Goal: Information Seeking & Learning: Check status

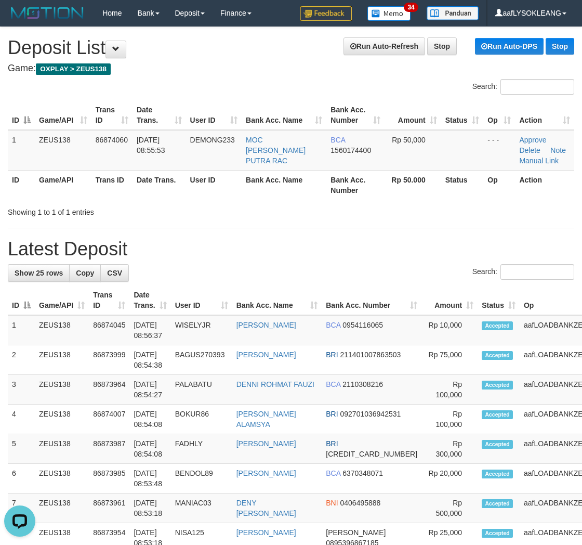
drag, startPoint x: 425, startPoint y: 219, endPoint x: 539, endPoint y: 228, distance: 113.7
drag, startPoint x: 349, startPoint y: 173, endPoint x: 499, endPoint y: 198, distance: 151.8
click at [352, 175] on th "Bank Acc. Number" at bounding box center [356, 185] width 58 height 30
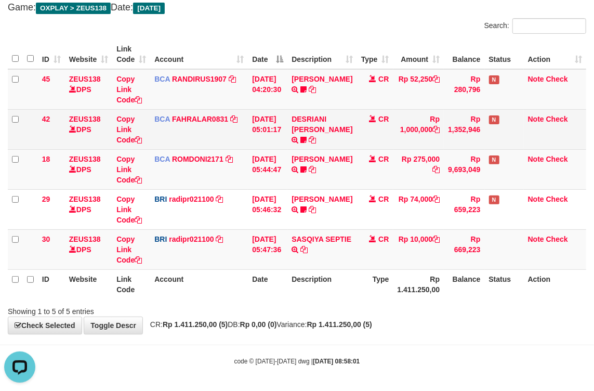
drag, startPoint x: 262, startPoint y: 133, endPoint x: 240, endPoint y: 127, distance: 22.2
click at [240, 128] on tr "42 ZEUS138 DPS Copy Link Code BCA FAHRALAR0831 DPS FAHRAL ARROHMAN mutasi_20250…" at bounding box center [297, 129] width 579 height 40
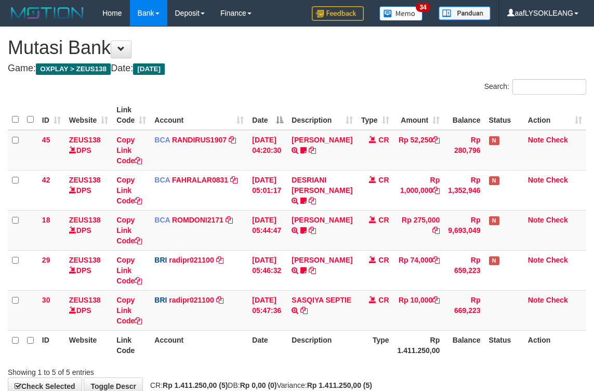
scroll to position [61, 0]
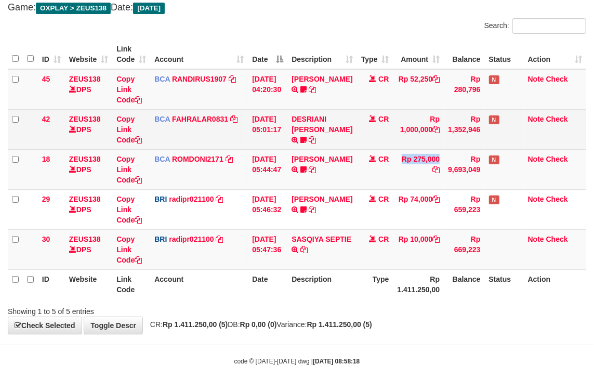
drag, startPoint x: 400, startPoint y: 174, endPoint x: 365, endPoint y: 141, distance: 47.9
click at [397, 164] on tr "18 ZEUS138 DPS Copy Link Code BCA ROMDONI2171 DPS ROMDONI mutasi_20250901_3611 …" at bounding box center [297, 169] width 579 height 40
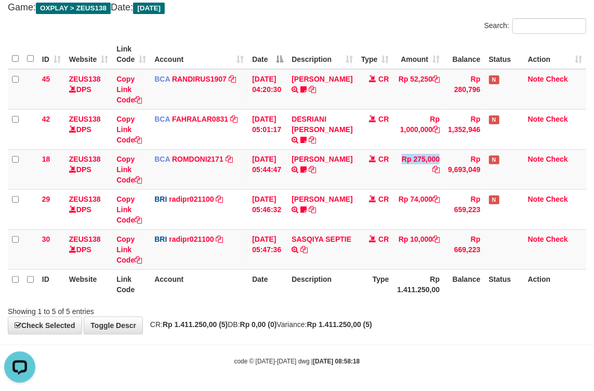
scroll to position [0, 0]
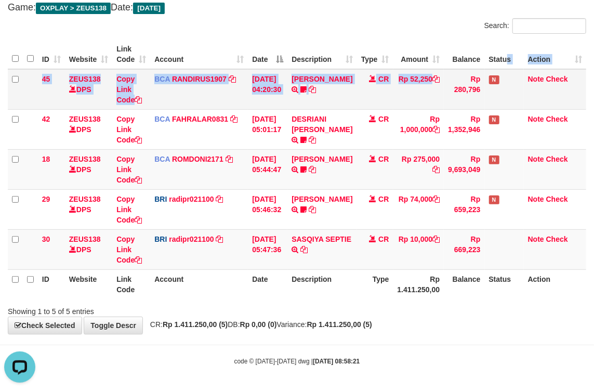
click at [449, 70] on table "ID Website Link Code Account Date Description Type Amount Balance Status Action…" at bounding box center [297, 169] width 579 height 259
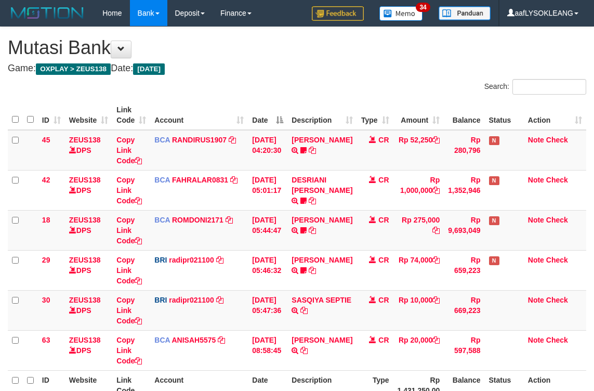
scroll to position [61, 0]
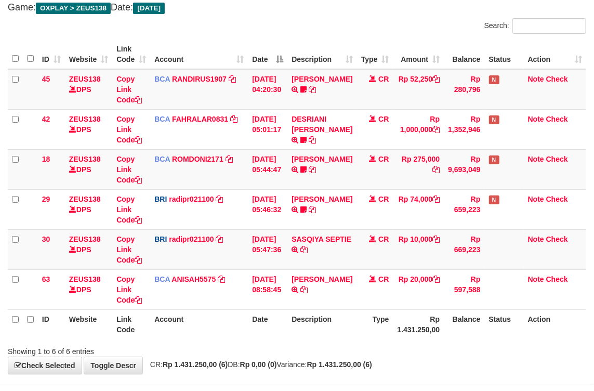
drag, startPoint x: 271, startPoint y: 42, endPoint x: 248, endPoint y: 42, distance: 23.9
click at [257, 42] on tr "ID Website Link Code Account Date Description Type Amount Balance Status Action" at bounding box center [297, 55] width 579 height 30
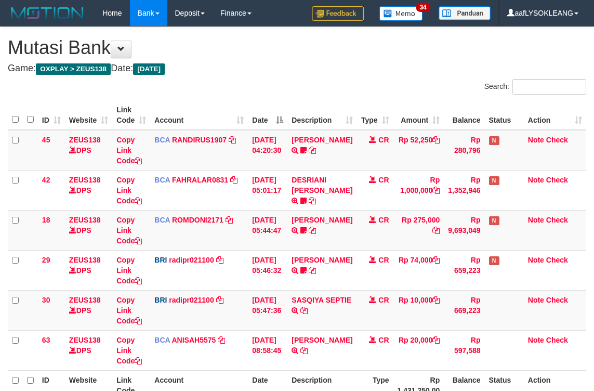
scroll to position [61, 0]
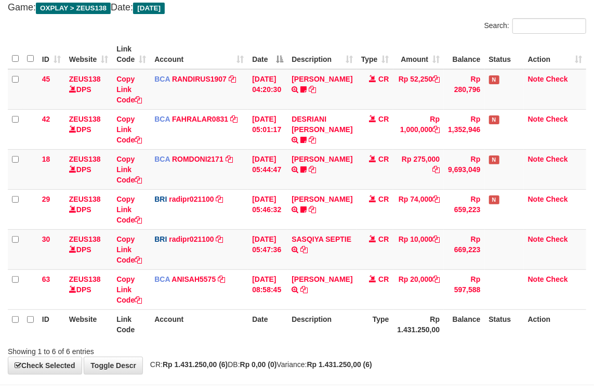
click at [218, 32] on div "Search:" at bounding box center [297, 27] width 594 height 18
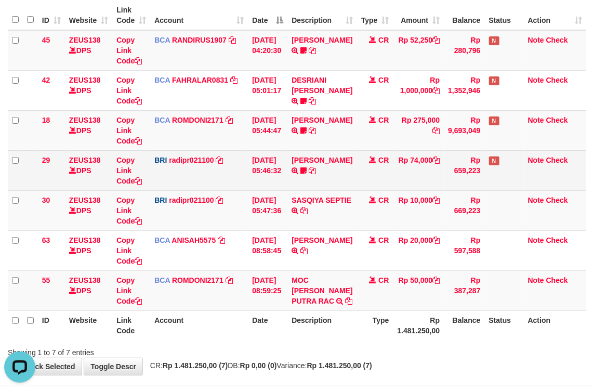
scroll to position [141, 0]
